Goal: Task Accomplishment & Management: Manage account settings

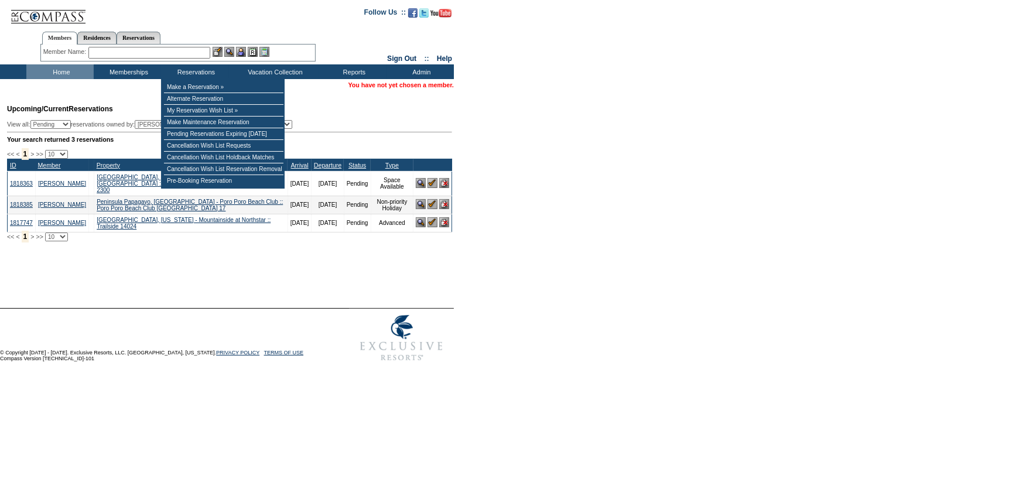
click at [177, 52] on input "text" at bounding box center [149, 53] width 122 height 12
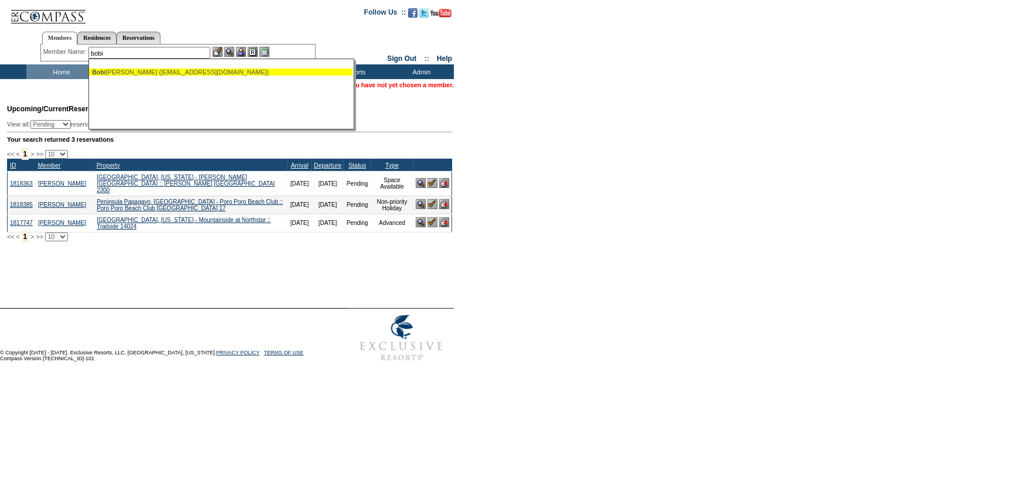
click at [181, 68] on div "Bobi gian, Rick (rbobigian@cei2.net)" at bounding box center [221, 71] width 258 height 7
type input "Bobigian, Rick (rbobigian@cei2.net)"
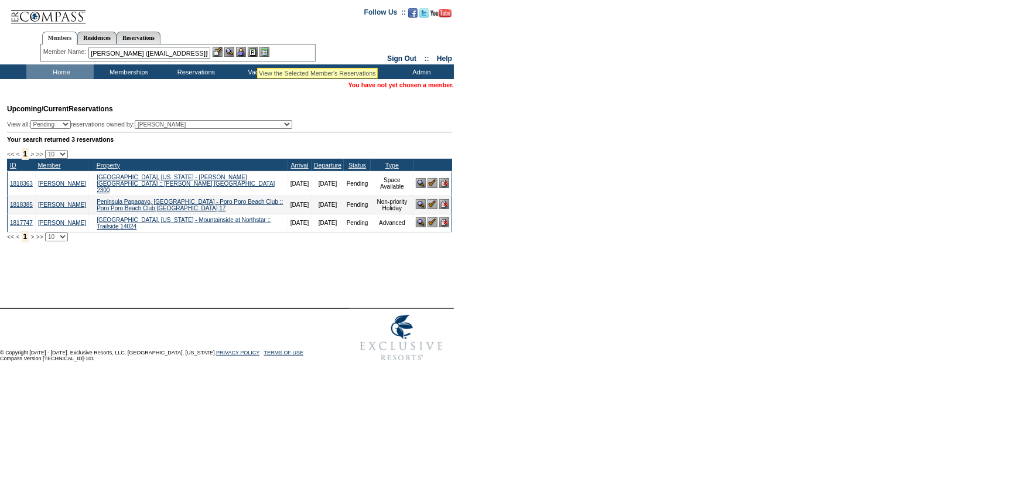
click at [255, 52] on img at bounding box center [253, 52] width 10 height 10
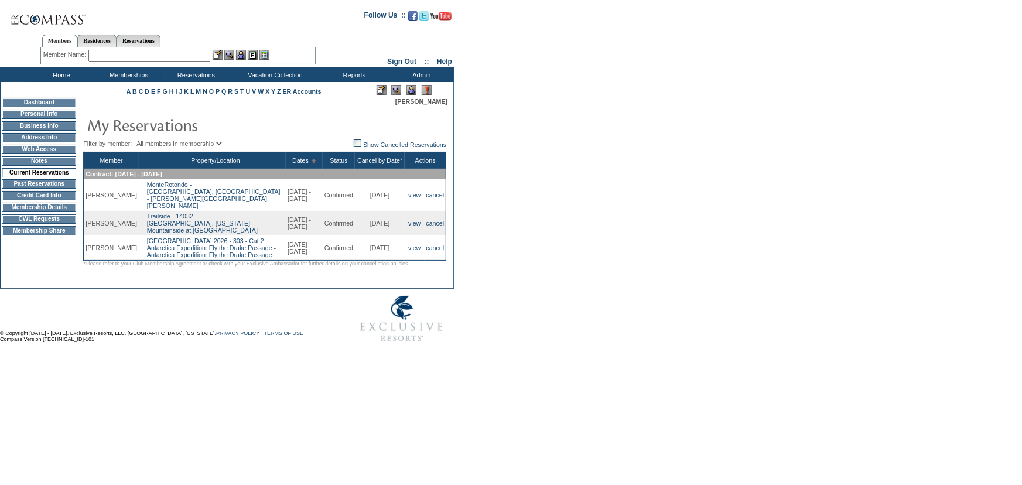
click at [43, 138] on td "Address Info" at bounding box center [39, 137] width 74 height 9
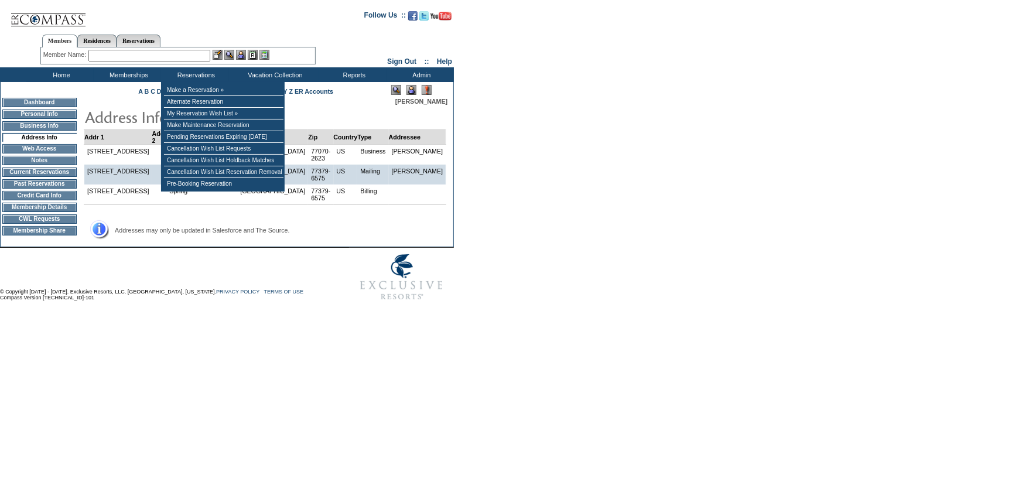
click at [168, 53] on input "text" at bounding box center [149, 56] width 122 height 12
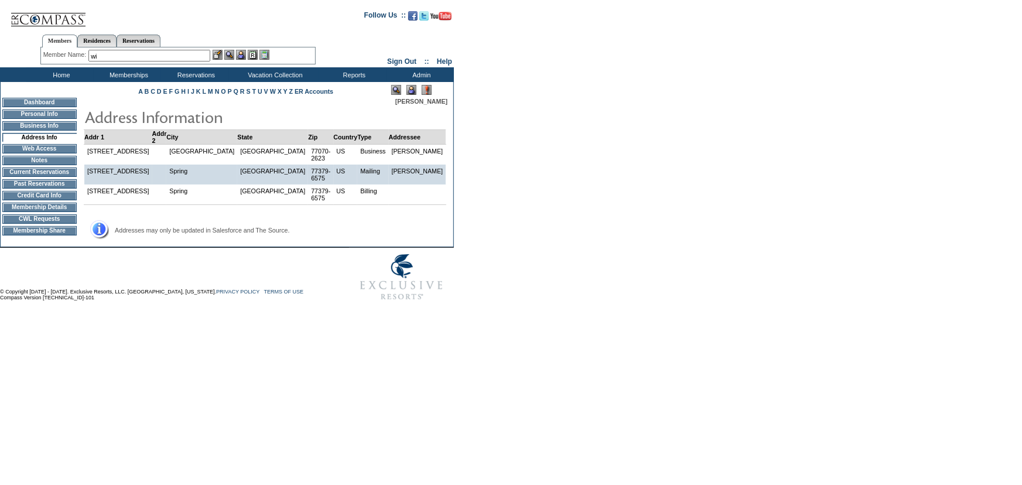
type input "w"
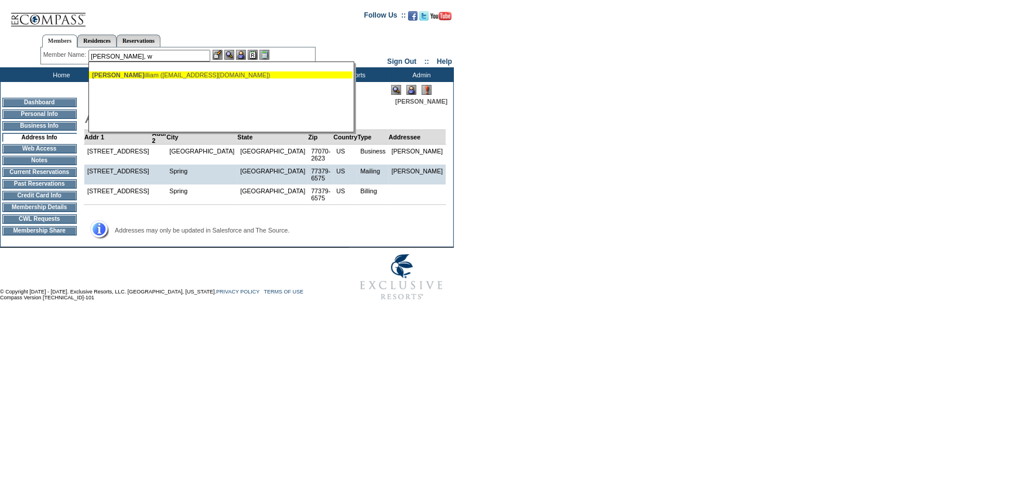
click at [149, 78] on div "[PERSON_NAME], W illiam ([PERSON_NAME][EMAIL_ADDRESS][DOMAIN_NAME])" at bounding box center [221, 74] width 258 height 7
type input "[PERSON_NAME] ([EMAIL_ADDRESS][DOMAIN_NAME])"
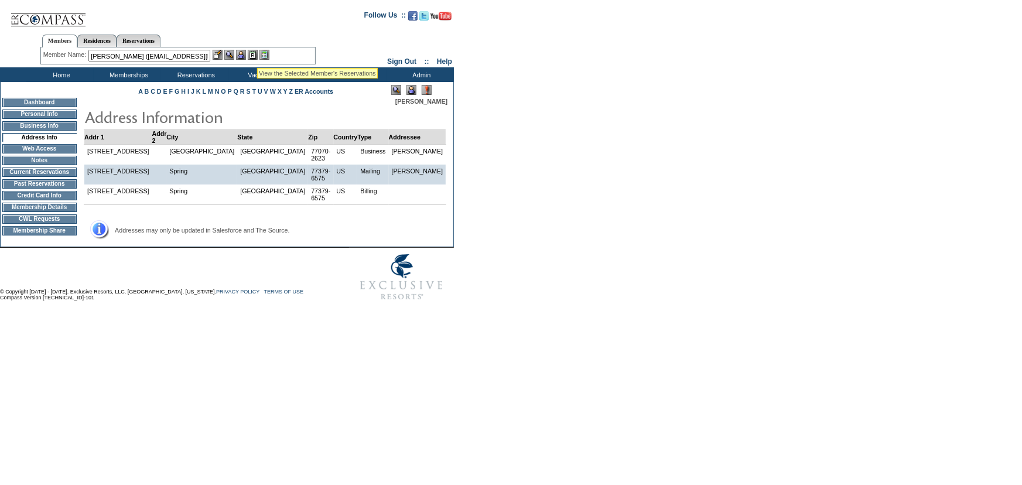
click at [257, 54] on img at bounding box center [253, 55] width 10 height 10
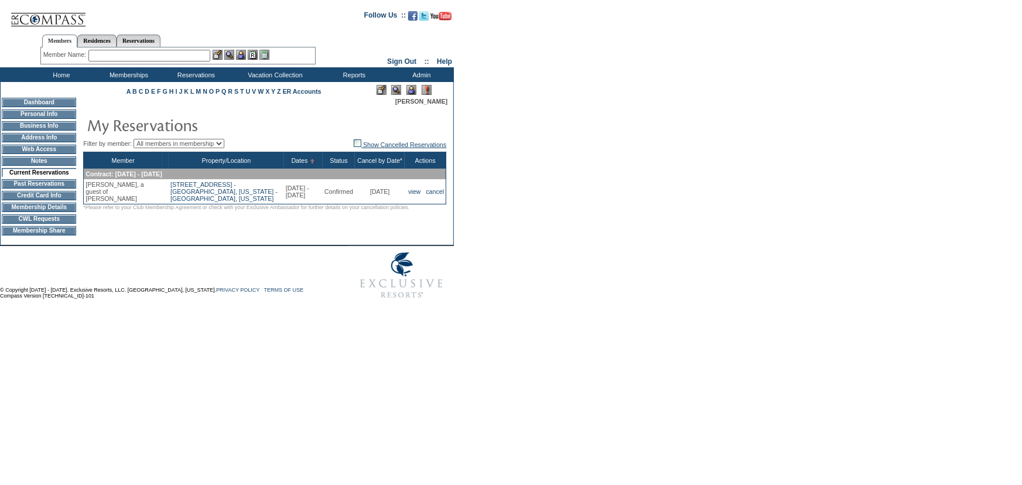
click at [414, 143] on link "Show Cancelled Reservations" at bounding box center [400, 144] width 93 height 7
